Goal: Transaction & Acquisition: Purchase product/service

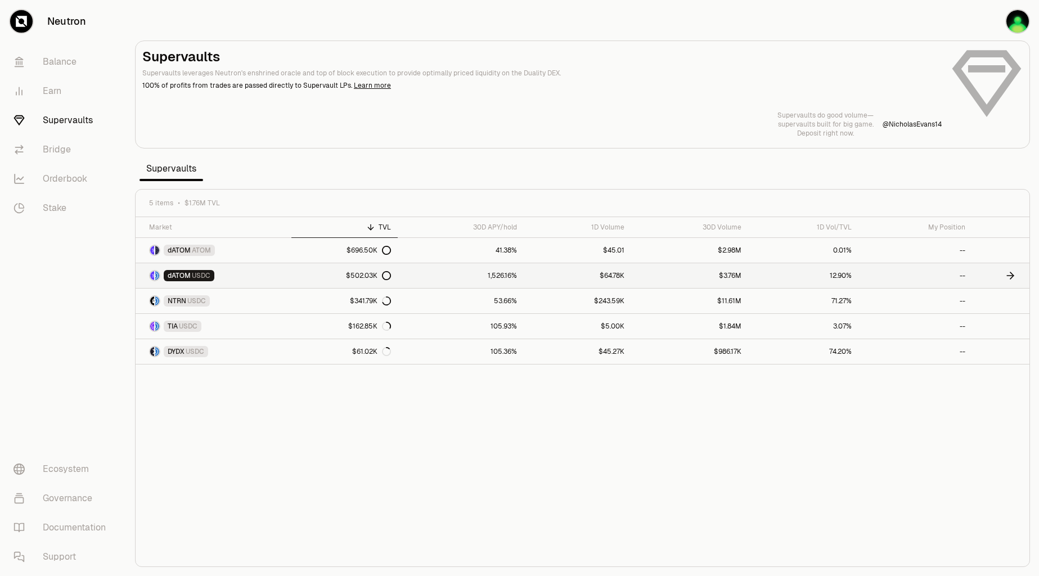
click at [201, 279] on span "USDC" at bounding box center [201, 275] width 19 height 9
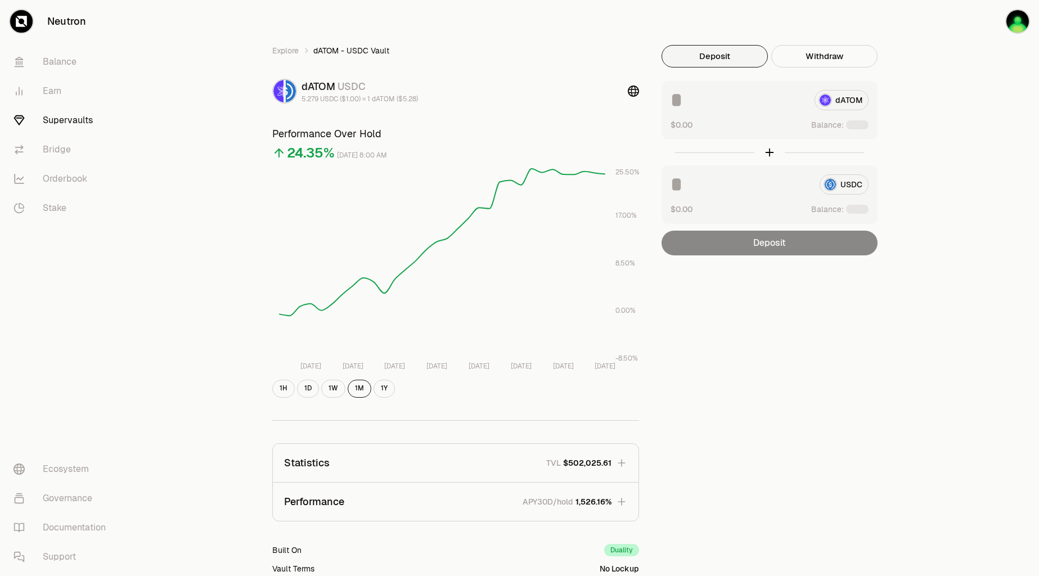
click at [925, 124] on div "Explore dATOM - USDC Vault dATOM USDC 5.279 USDC ($1.00) = 1 dATOM ($5.28) Perf…" at bounding box center [582, 364] width 913 height 728
click at [923, 122] on div "Explore dATOM - USDC Vault dATOM USDC 5.279 USDC ($1.00) = 1 dATOM ($5.28) Perf…" at bounding box center [582, 364] width 913 height 728
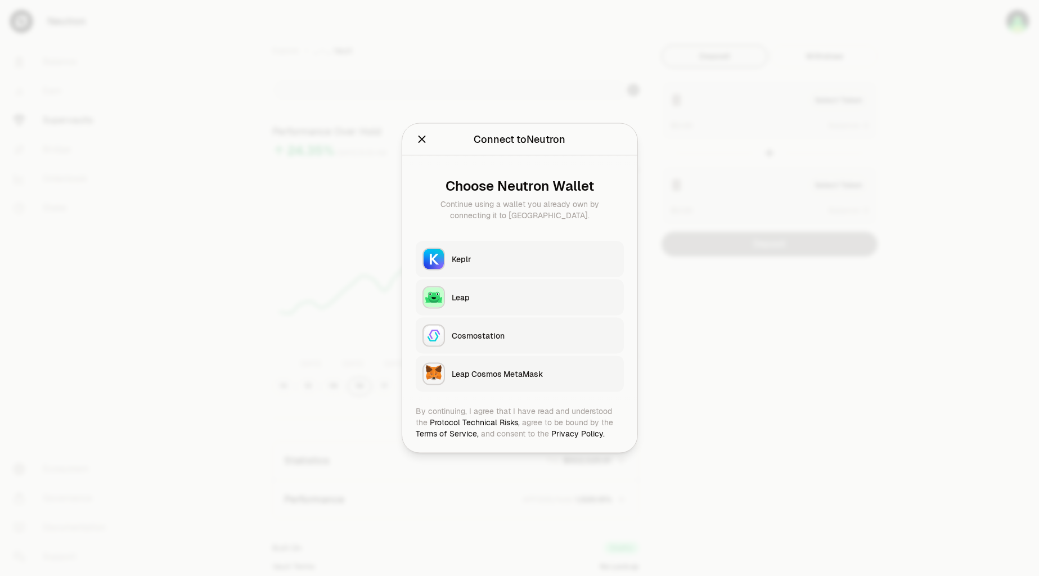
click at [574, 257] on div "Keplr" at bounding box center [534, 259] width 165 height 11
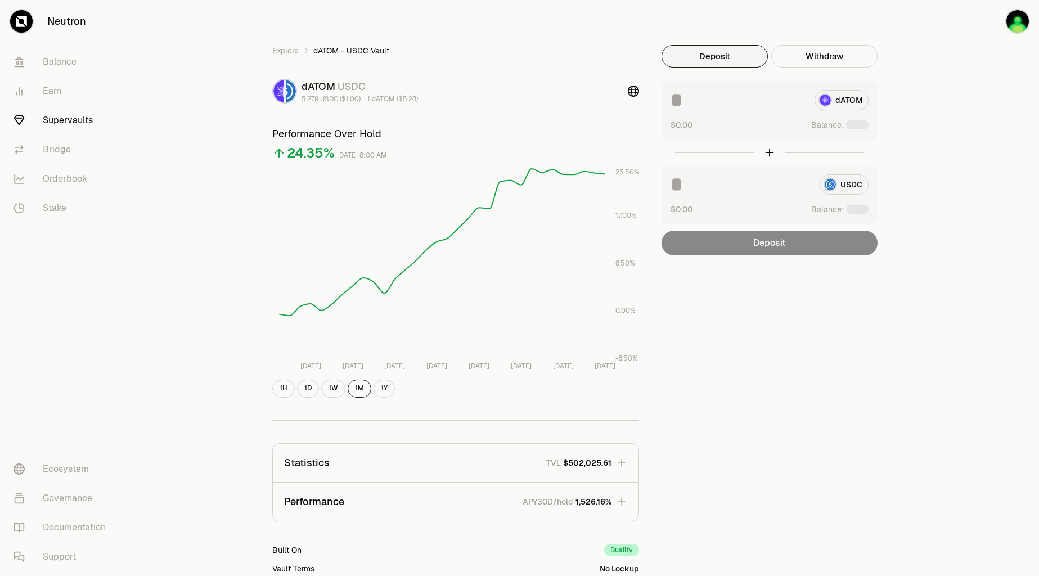
click at [1004, 231] on div "Explore dATOM - USDC Vault dATOM USDC 5.279 USDC ($1.00) = 1 dATOM ($5.28) Perf…" at bounding box center [582, 364] width 913 height 728
click at [997, 223] on div "Explore dATOM - USDC Vault dATOM USDC 5.279 USDC ($1.00) = 1 dATOM ($5.28) Perf…" at bounding box center [582, 364] width 913 height 728
drag, startPoint x: 988, startPoint y: 211, endPoint x: 945, endPoint y: 172, distance: 58.5
click at [988, 211] on div "Explore dATOM - USDC Vault dATOM USDC 5.279 USDC ($1.00) = 1 dATOM ($5.28) Perf…" at bounding box center [582, 364] width 913 height 728
click at [934, 32] on div "Explore dATOM - USDC Vault dATOM USDC 5.279 USDC ($1.00) = 1 dATOM ($5.28) Perf…" at bounding box center [582, 364] width 913 height 728
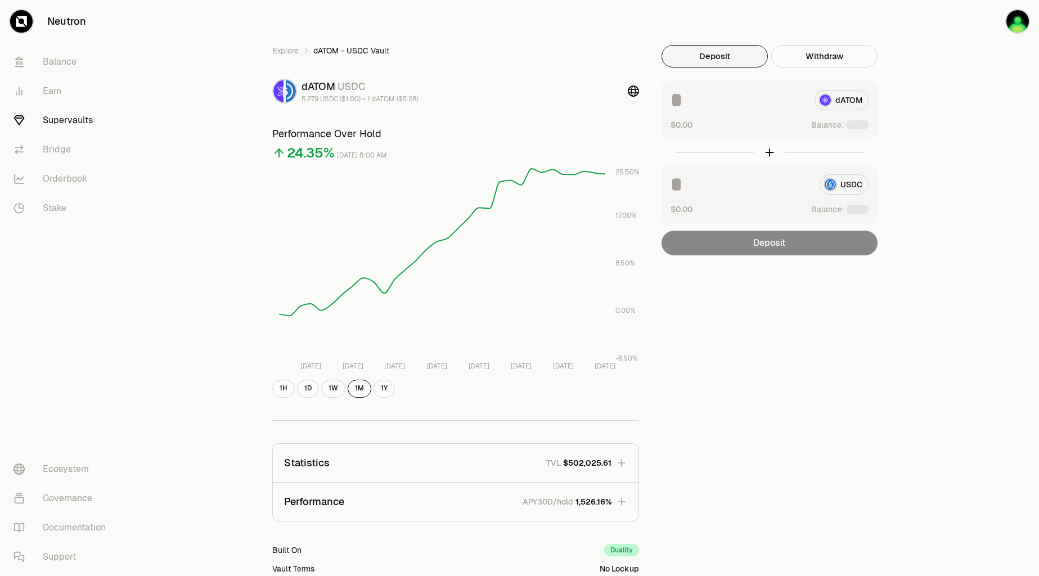
click at [832, 105] on div "dATOM" at bounding box center [769, 100] width 198 height 20
click at [1022, 24] on img "button" at bounding box center [1017, 21] width 22 height 22
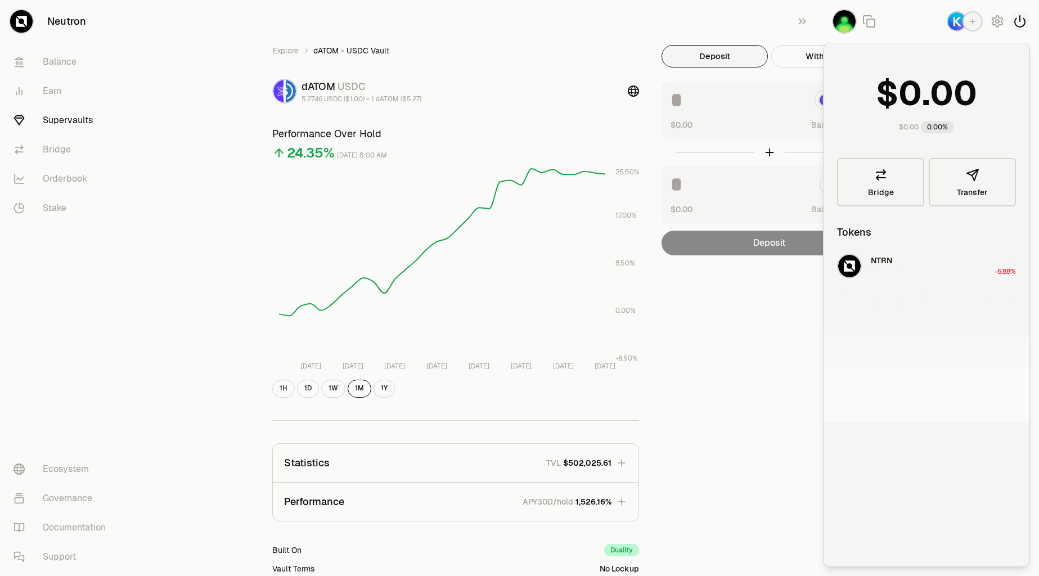
click at [1017, 25] on icon "button" at bounding box center [1019, 21] width 13 height 13
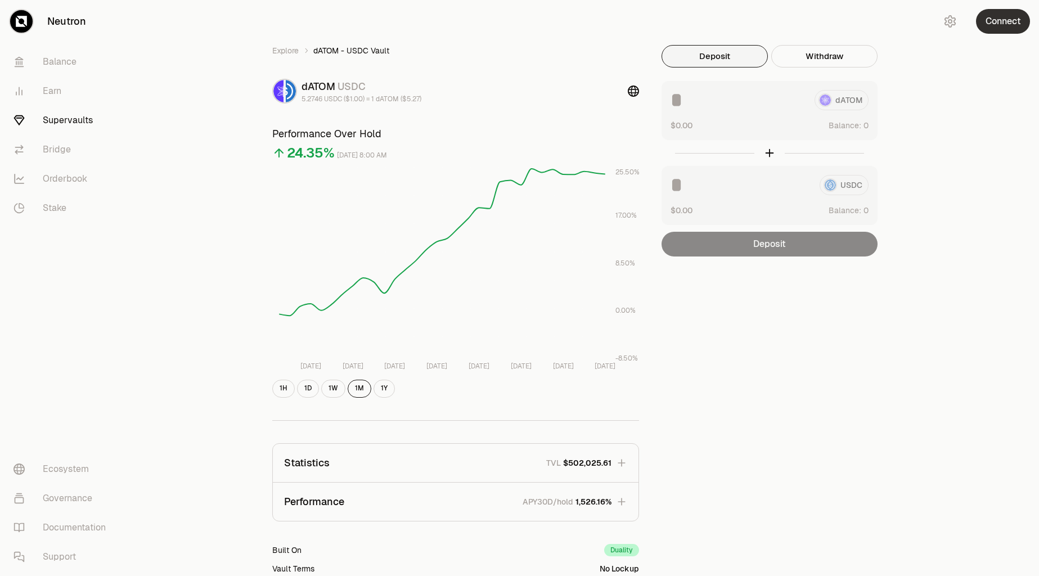
click at [994, 24] on button "Connect" at bounding box center [1003, 21] width 54 height 25
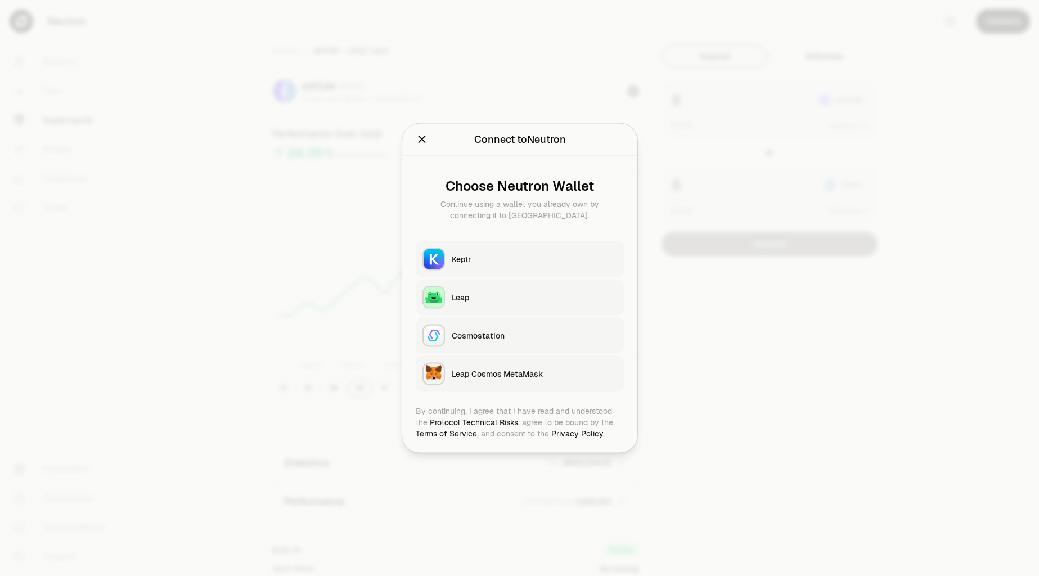
click at [501, 260] on div "Keplr" at bounding box center [534, 259] width 165 height 11
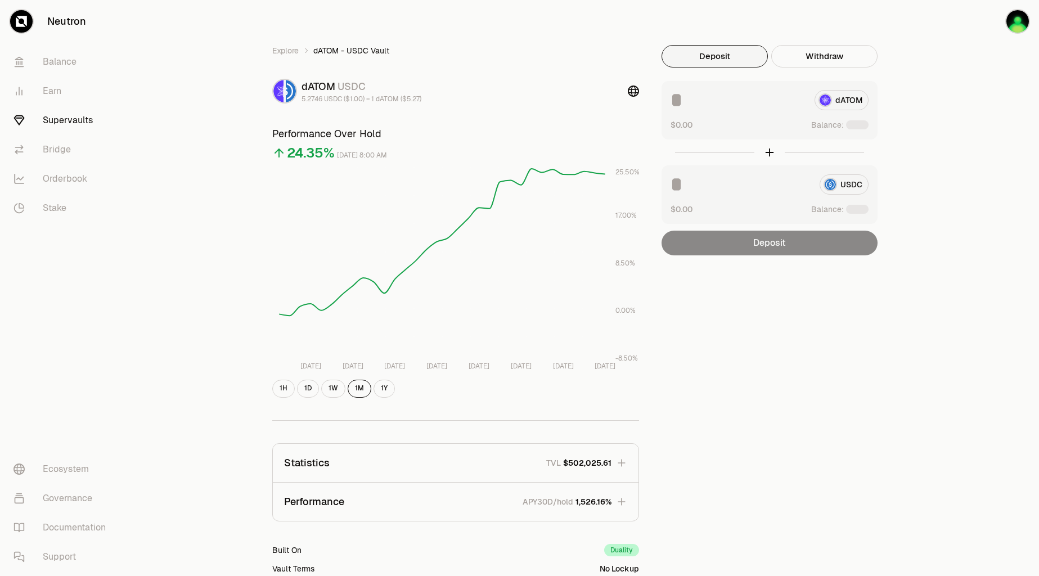
click at [989, 166] on div "Explore dATOM - USDC Vault dATOM USDC 5.2746 USDC ($1.00) = 1 dATOM ($5.27) Per…" at bounding box center [582, 364] width 913 height 728
click at [726, 57] on button "Deposit" at bounding box center [714, 56] width 106 height 22
click at [72, 64] on link "Balance" at bounding box center [62, 61] width 117 height 29
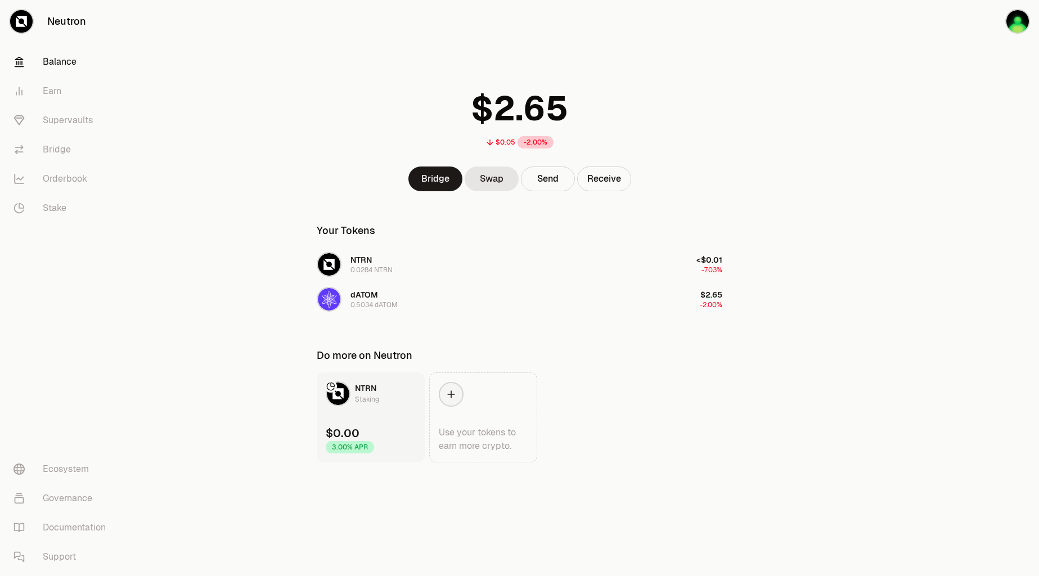
click at [766, 85] on main "$0.05 -2.00% Bridge Swap Send Receive Your Tokens NTRN 0.0284 NTRN <$0.01 -7.03…" at bounding box center [582, 253] width 913 height 507
click at [764, 84] on main "$0.05 -2.00% Bridge Swap Send Receive Your Tokens NTRN 0.0284 NTRN <$0.01 -7.03…" at bounding box center [582, 253] width 913 height 507
click at [43, 115] on link "Supervaults" at bounding box center [62, 120] width 117 height 29
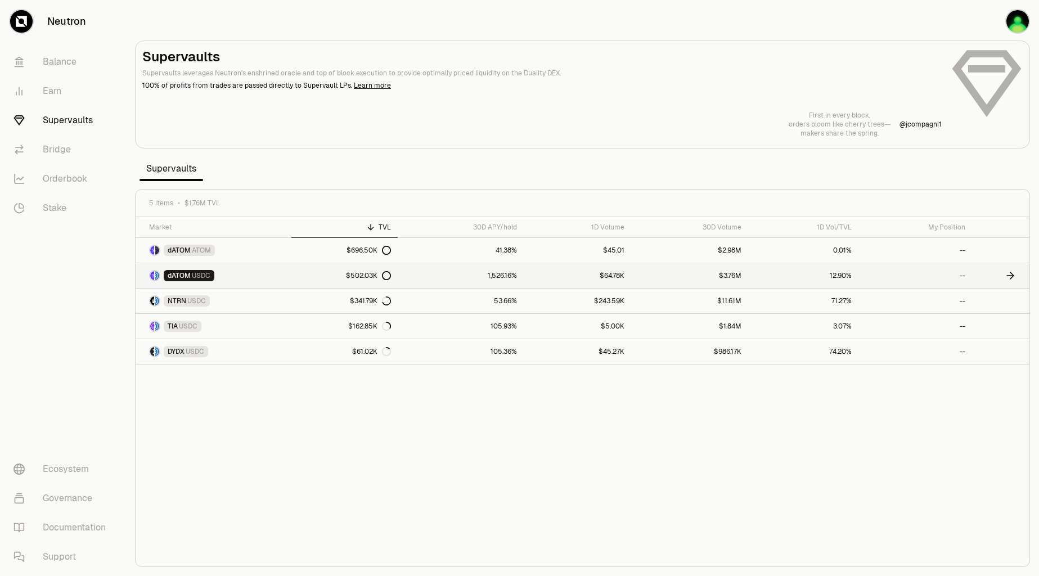
click at [280, 277] on link "dATOM USDC" at bounding box center [214, 275] width 156 height 25
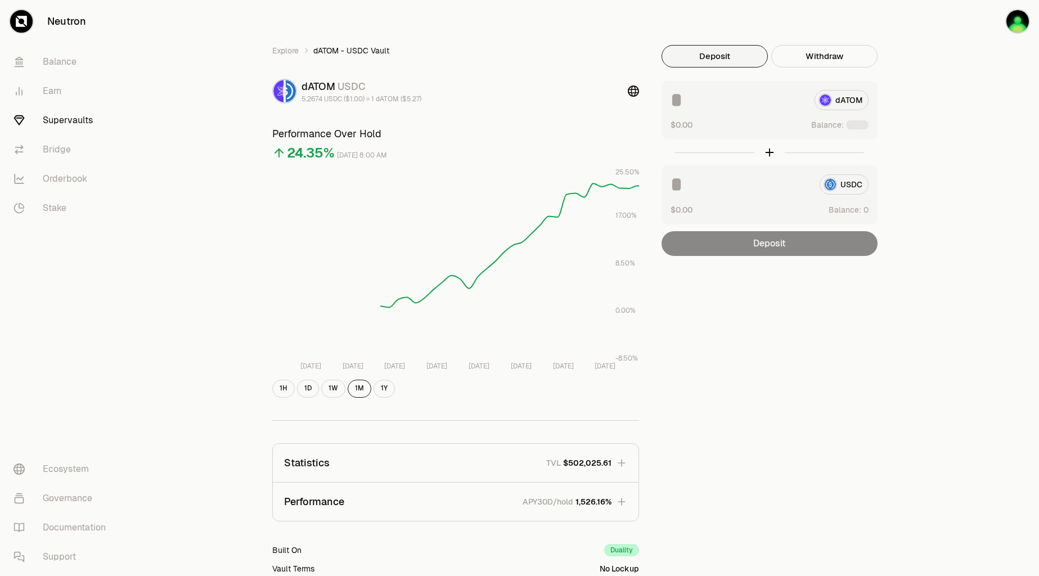
click at [933, 116] on div "Explore dATOM - USDC Vault dATOM USDC 5.2674 USDC ($1.00) = 1 dATOM ($5.27) Per…" at bounding box center [582, 364] width 913 height 728
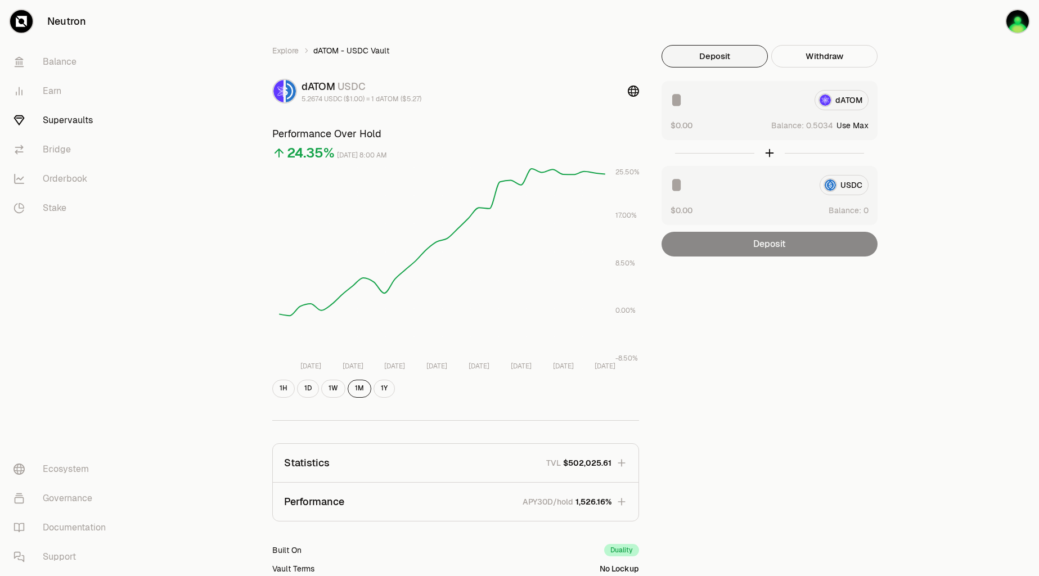
click at [857, 129] on button "Use Max" at bounding box center [852, 125] width 32 height 11
type input "********"
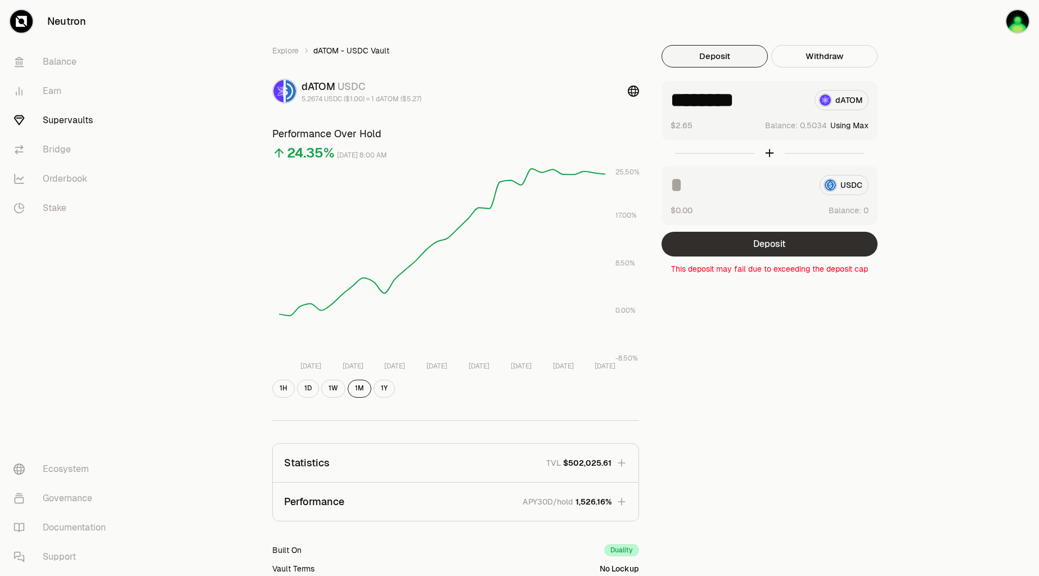
click at [777, 242] on button "Deposit" at bounding box center [769, 244] width 216 height 25
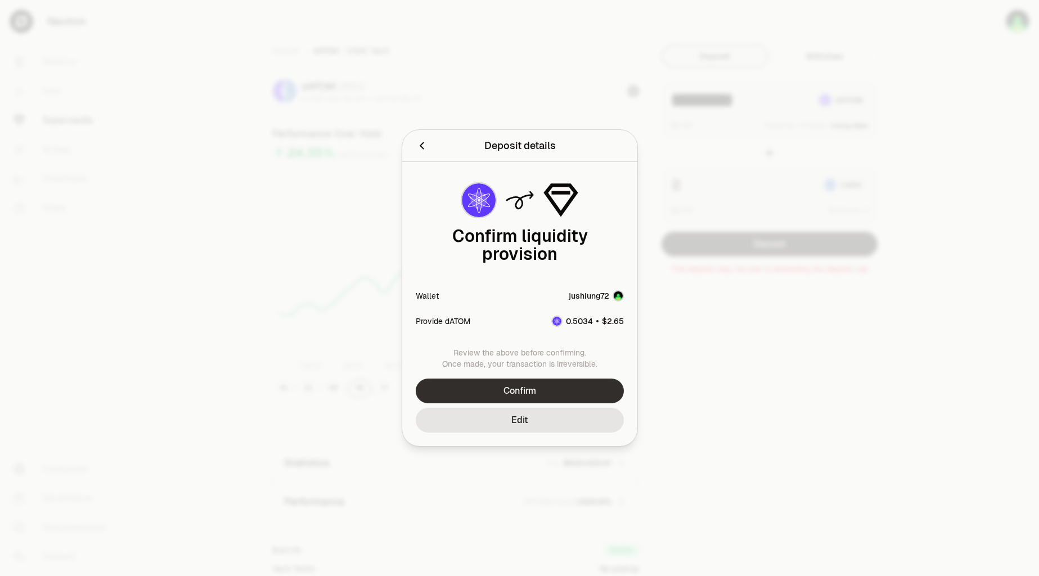
click at [550, 379] on button "Confirm" at bounding box center [520, 391] width 208 height 25
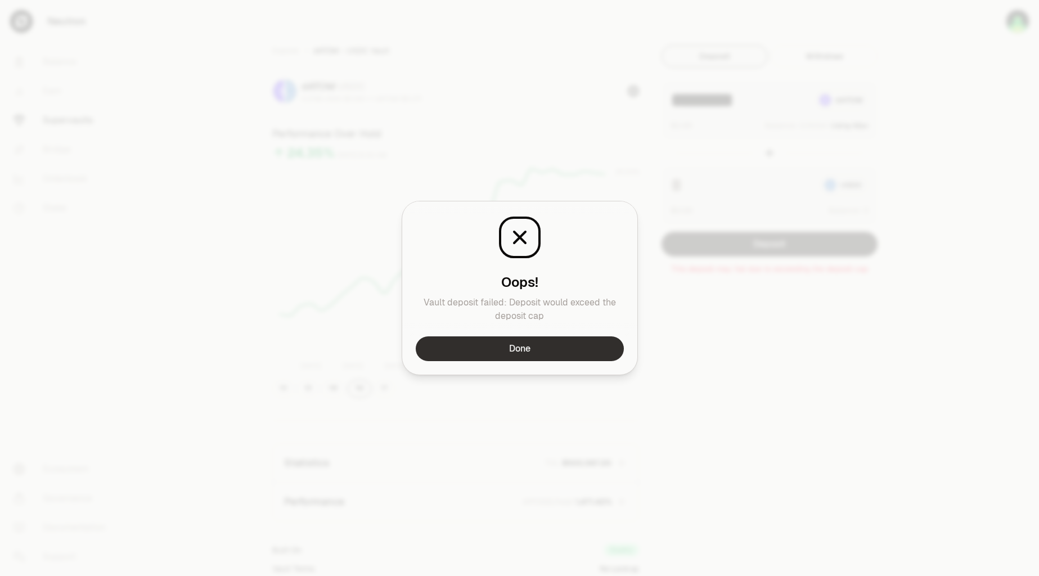
click at [553, 348] on button "Done" at bounding box center [520, 348] width 208 height 25
